Goal: Check status: Check status

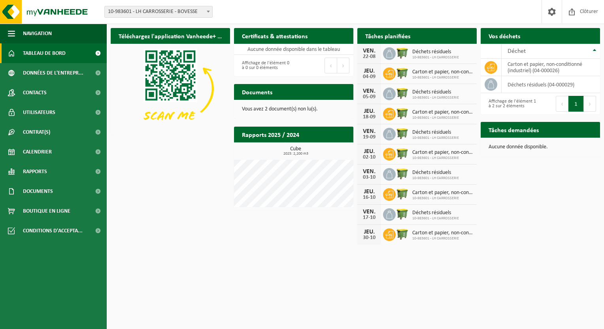
click at [422, 55] on span "10-983601 - LH CARROSSERIE" at bounding box center [435, 57] width 47 height 5
click at [372, 54] on div "22-08" at bounding box center [369, 57] width 16 height 6
click at [389, 54] on icon at bounding box center [389, 54] width 8 height 8
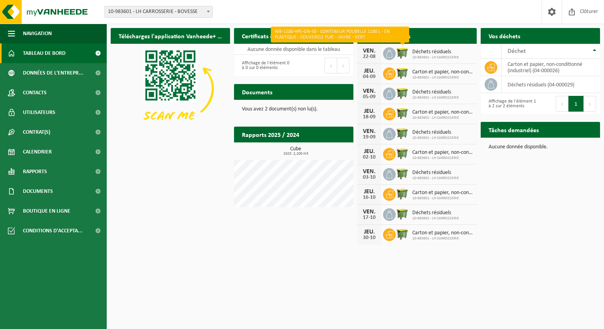
click at [401, 54] on img at bounding box center [401, 52] width 13 height 13
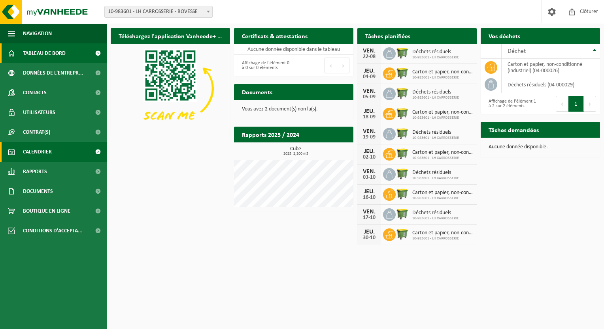
click at [64, 147] on link "Calendrier" at bounding box center [53, 152] width 107 height 20
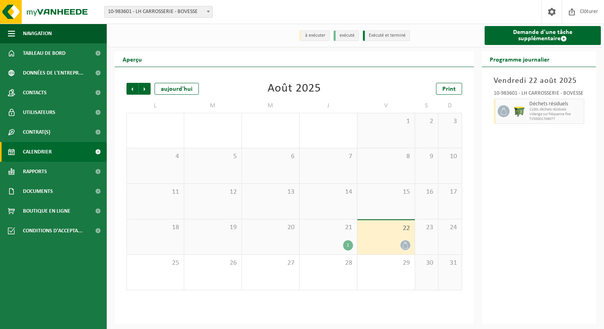
click at [404, 246] on icon at bounding box center [405, 245] width 7 height 7
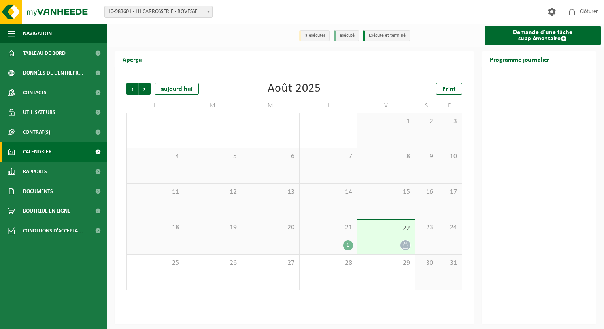
click at [404, 246] on icon at bounding box center [405, 245] width 7 height 7
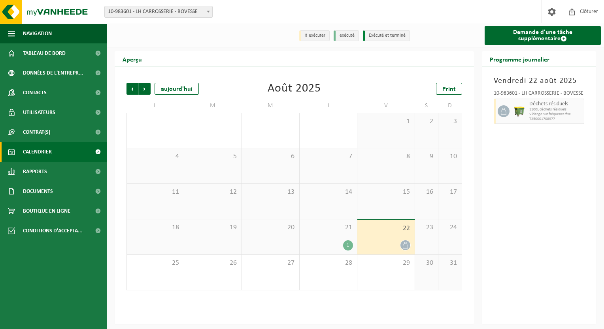
click at [382, 241] on div at bounding box center [385, 245] width 49 height 11
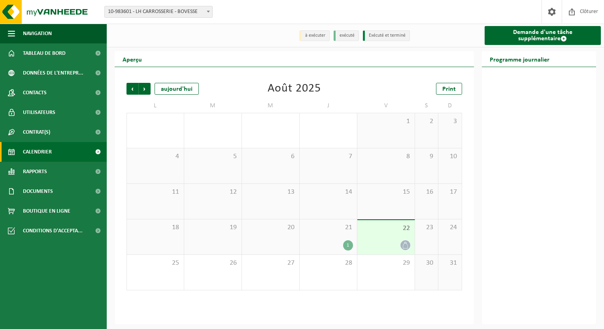
click at [333, 236] on div "21 1" at bounding box center [327, 237] width 57 height 35
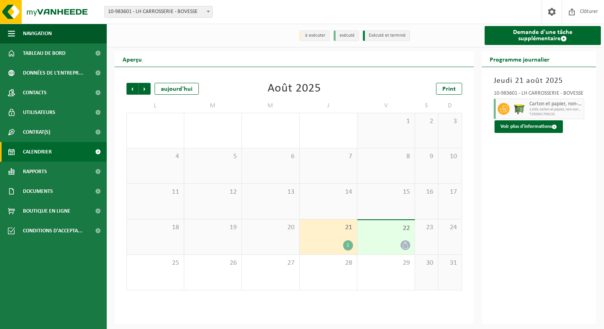
click at [375, 238] on div "22" at bounding box center [385, 237] width 57 height 34
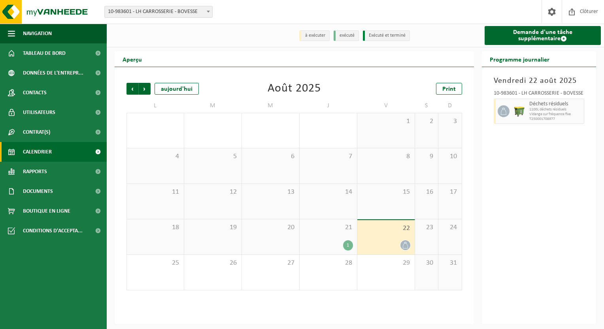
click at [330, 232] on span "21" at bounding box center [327, 228] width 49 height 9
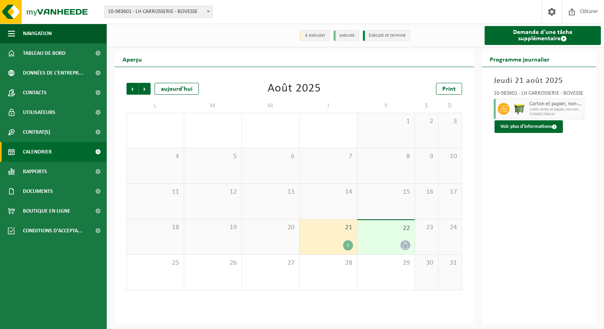
click at [385, 233] on span "22" at bounding box center [385, 228] width 49 height 9
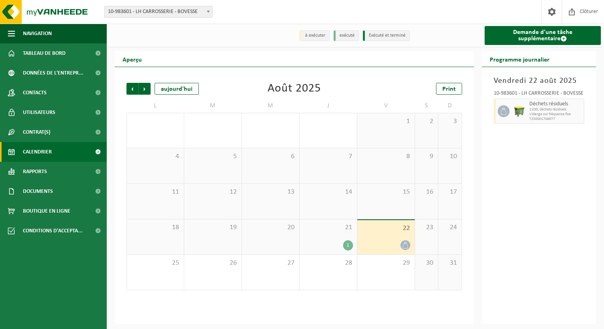
click at [549, 119] on span "T250001708977" at bounding box center [555, 119] width 53 height 5
click at [330, 231] on span "21" at bounding box center [327, 228] width 49 height 9
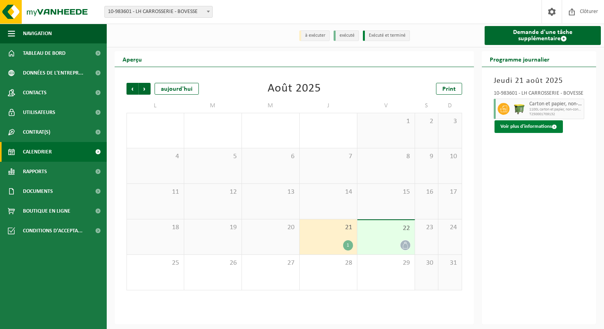
click at [523, 128] on button "Voir plus d'informations" at bounding box center [528, 126] width 68 height 13
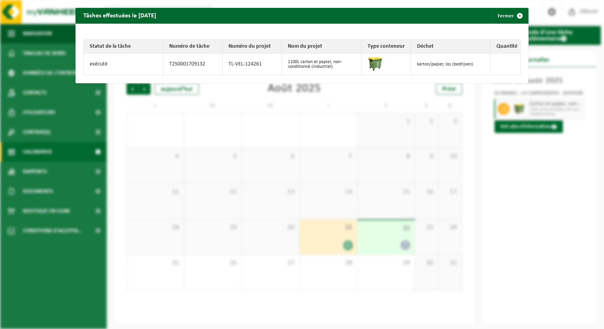
click at [517, 17] on span "button" at bounding box center [520, 16] width 16 height 16
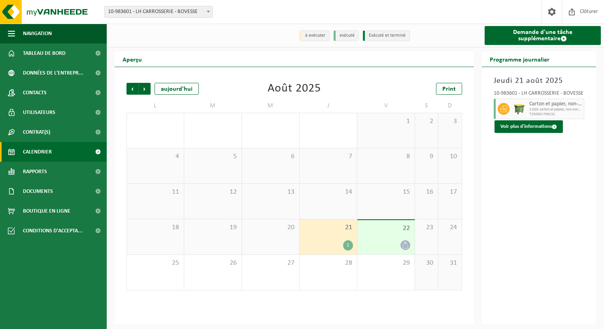
click at [382, 241] on div at bounding box center [385, 245] width 49 height 11
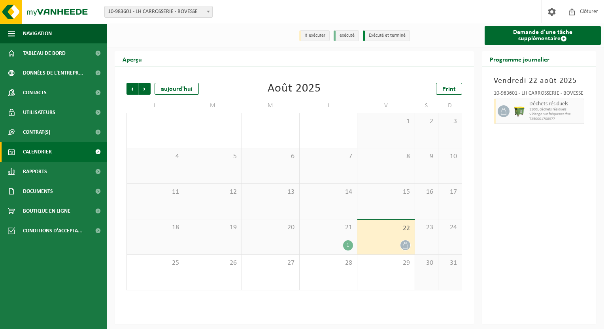
click at [349, 231] on span "21" at bounding box center [327, 228] width 49 height 9
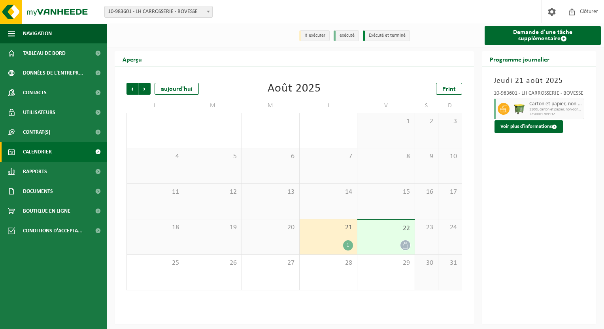
click at [389, 232] on span "22" at bounding box center [385, 228] width 49 height 9
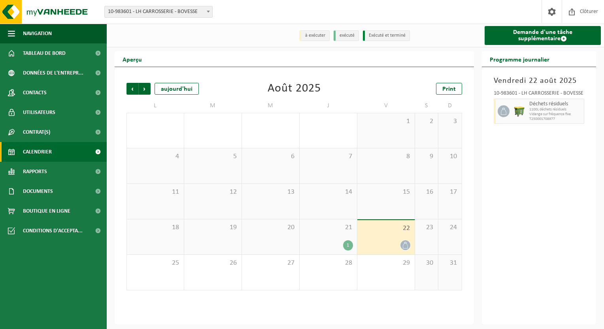
click at [347, 243] on div "1" at bounding box center [348, 246] width 10 height 10
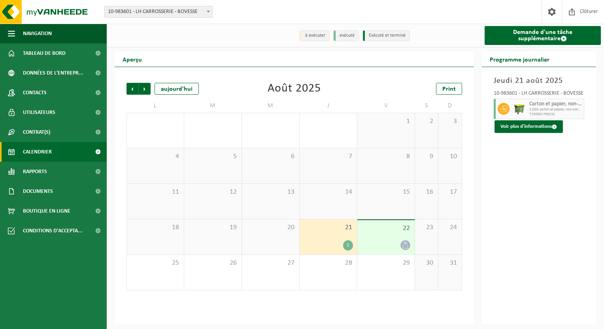
click at [373, 235] on div "22" at bounding box center [385, 237] width 57 height 34
